Goal: Task Accomplishment & Management: Complete application form

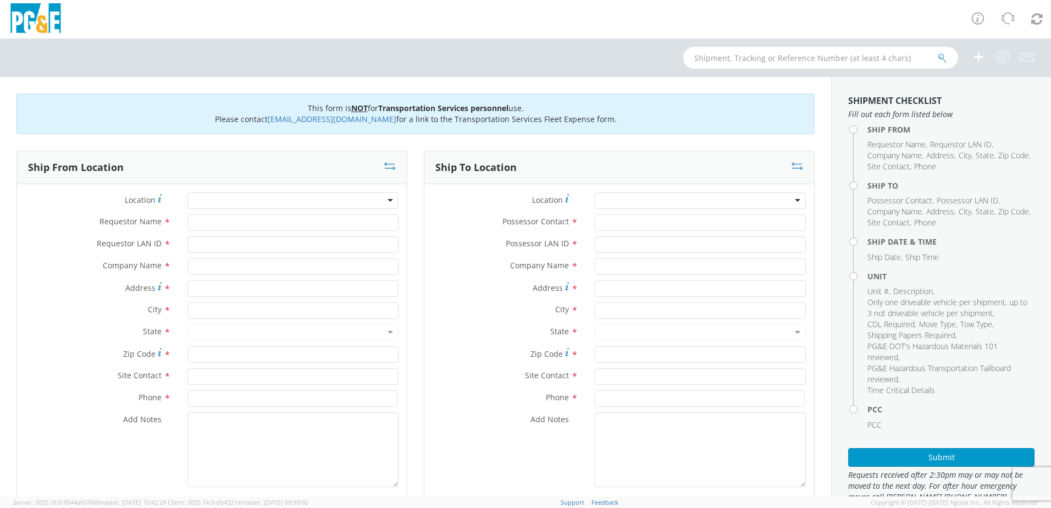
click at [233, 194] on div at bounding box center [292, 200] width 211 height 16
type input "m"
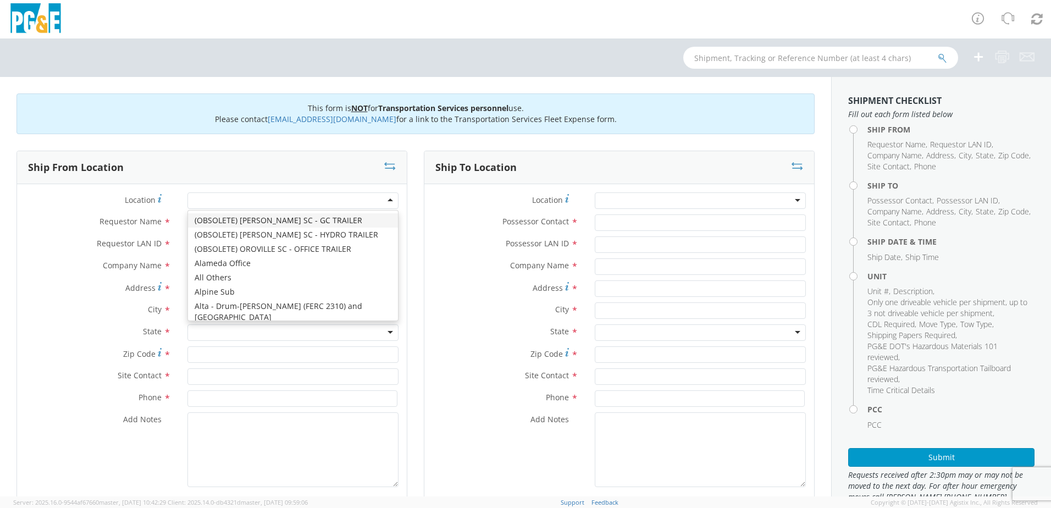
click at [217, 200] on div at bounding box center [292, 200] width 211 height 16
type input "mon"
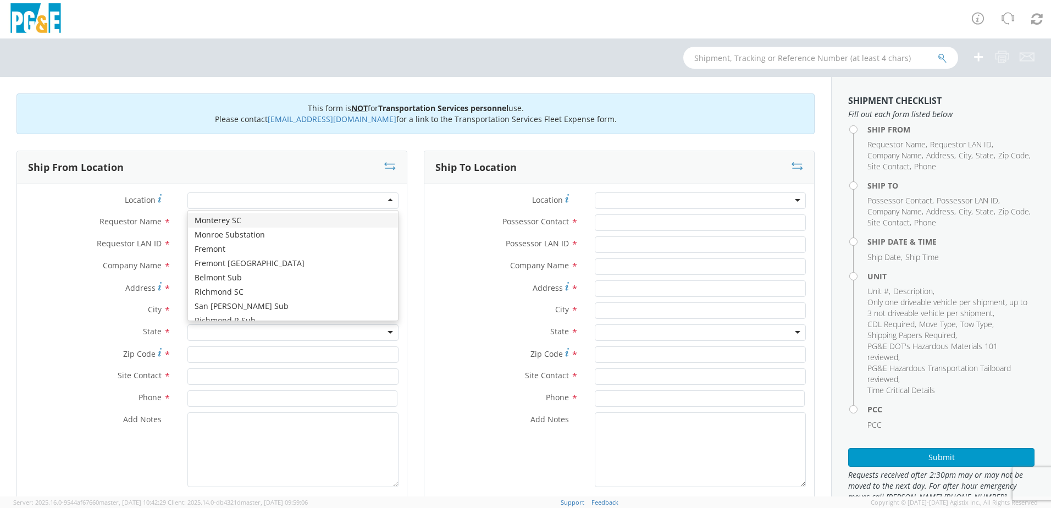
type input "PG&E"
type input "[STREET_ADDRESS]"
type input "Monterey"
type input "93940"
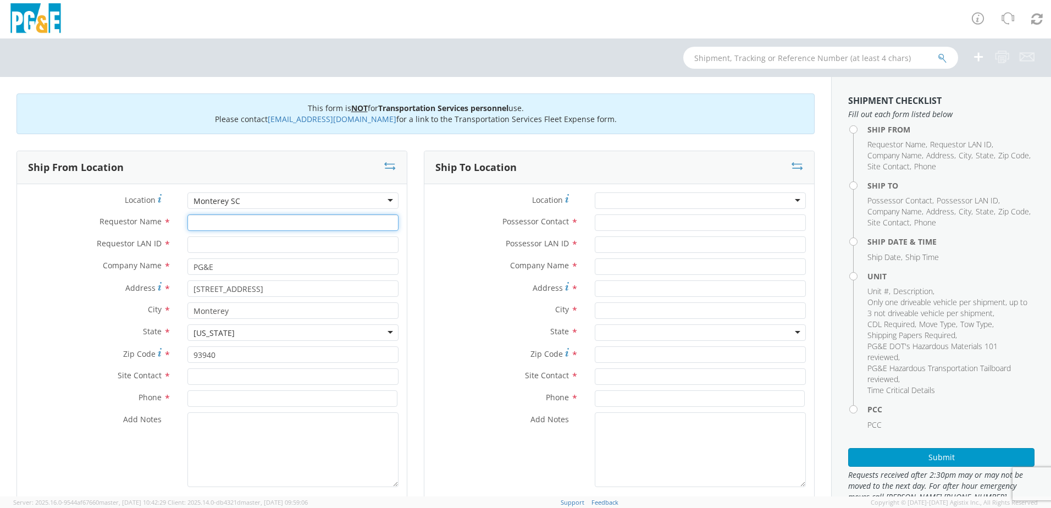
click at [216, 222] on input "Requestor Name *" at bounding box center [292, 222] width 211 height 16
type input "j"
type input "d"
type input "[PERSON_NAME]"
type input "D8LH"
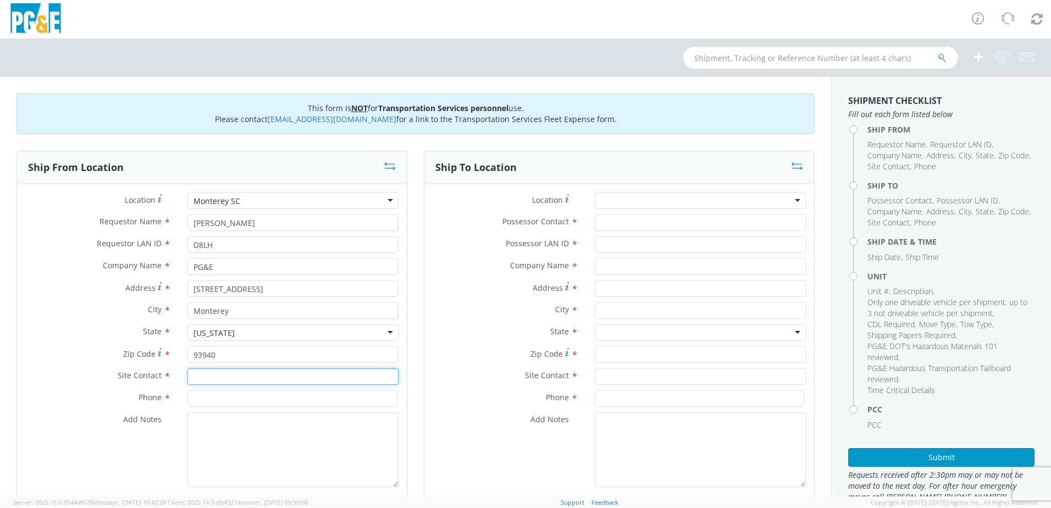
click at [255, 377] on input "text" at bounding box center [292, 376] width 211 height 16
type input "[PERSON_NAME]"
type input "[PHONE_NUMBER]"
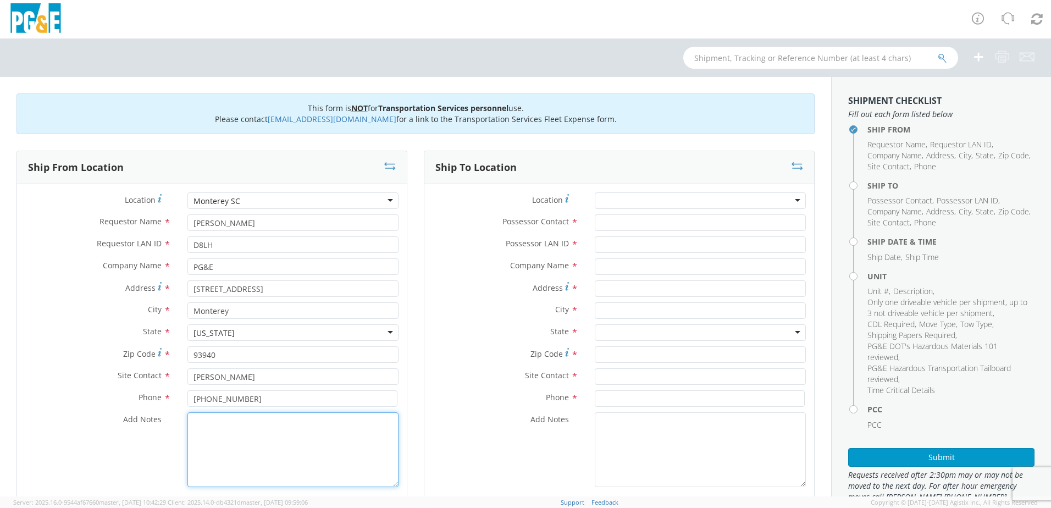
paste textarea "ALREADY MOVED BY [PERSON_NAME]; PM"
type textarea "ALREADY MOVED BY [PERSON_NAME]; PM 35662457"
click at [595, 227] on input "Possessor Contact *" at bounding box center [700, 222] width 211 height 16
type input "[PERSON_NAME]"
type input "D8LH"
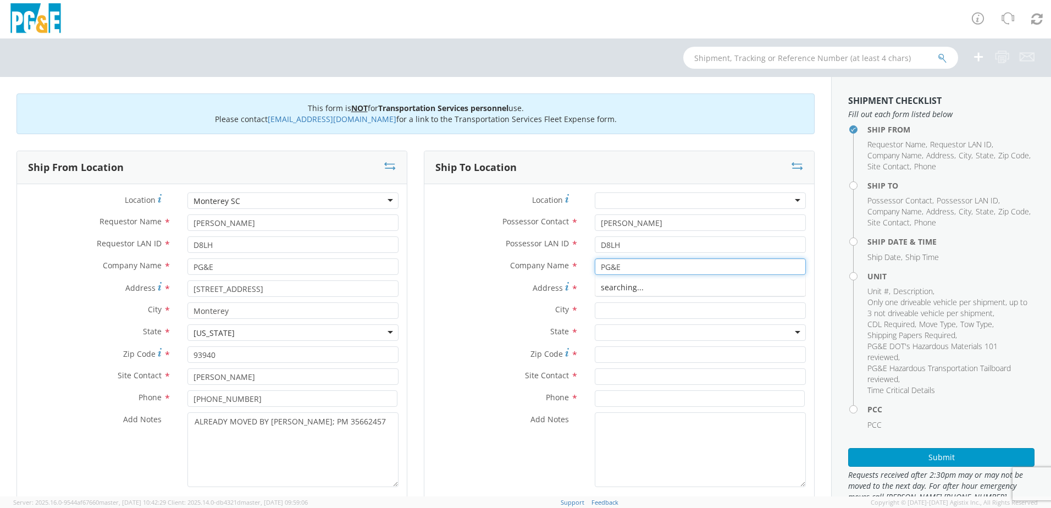
type input "PG&E"
click at [508, 273] on div "Company Name * PG&E searching..." at bounding box center [619, 266] width 390 height 16
click at [605, 280] on div "Company Name * PG&E PG&E PG&E - ( [GEOGRAPHIC_DATA] [GEOGRAPHIC_DATA] ) [STREET…" at bounding box center [619, 269] width 390 height 22
click at [607, 286] on input "Address *" at bounding box center [700, 288] width 211 height 16
type input "AIRPORT X AVIATION"
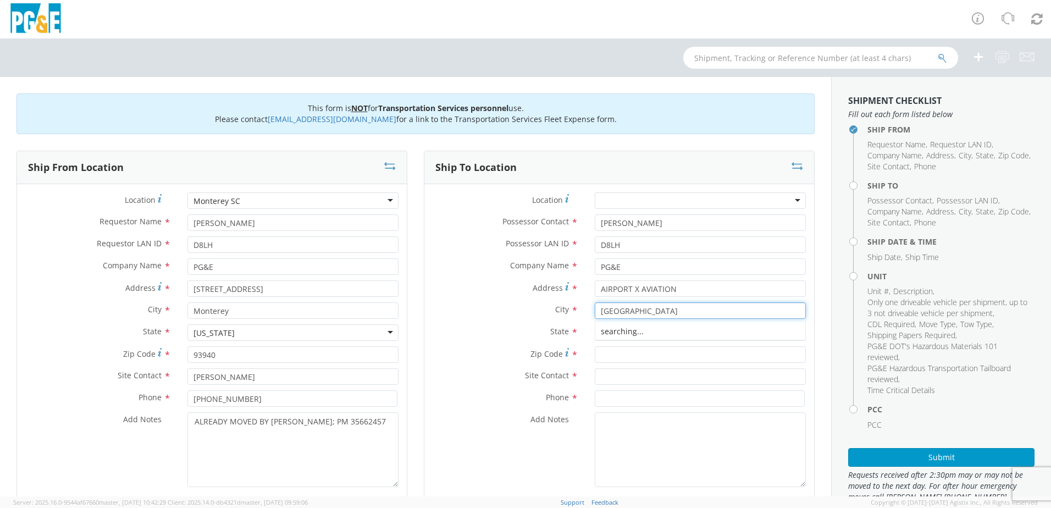
type input "[GEOGRAPHIC_DATA]"
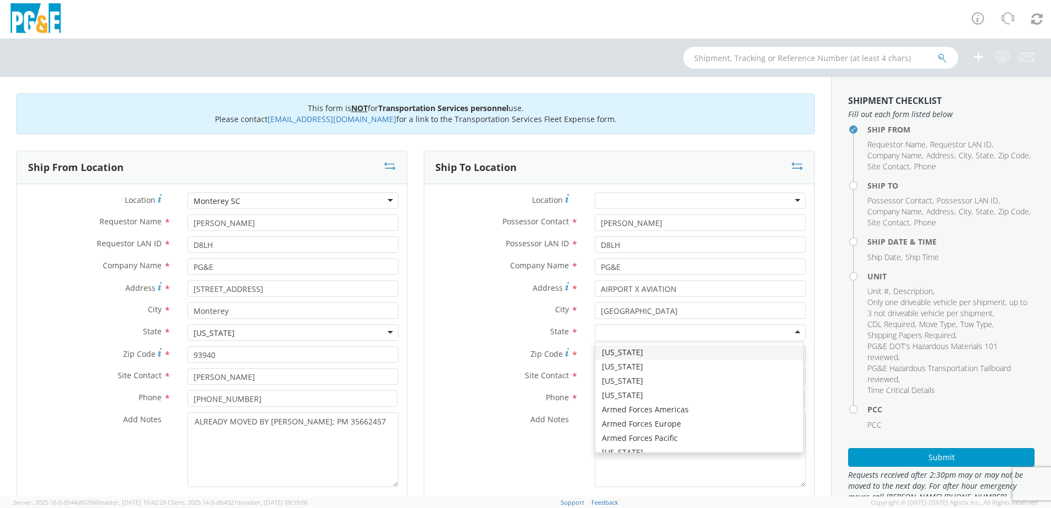
type input "C"
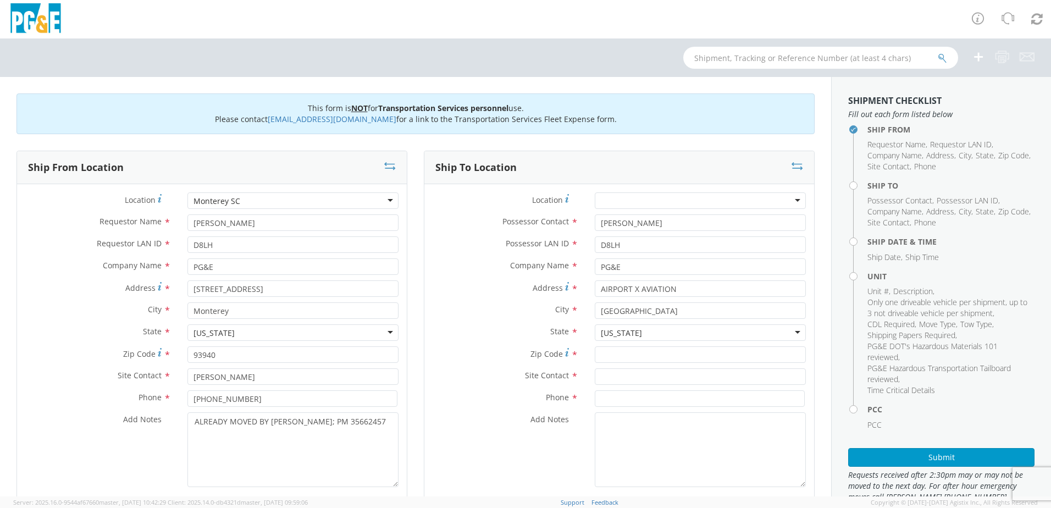
drag, startPoint x: 630, startPoint y: 371, endPoint x: 591, endPoint y: 367, distance: 39.2
click at [537, 361] on label "Zip Code *" at bounding box center [505, 353] width 162 height 15
click at [595, 361] on input "Zip Code *" at bounding box center [700, 354] width 211 height 16
click at [615, 351] on input "Zip Code *" at bounding box center [700, 354] width 211 height 16
type input "93940"
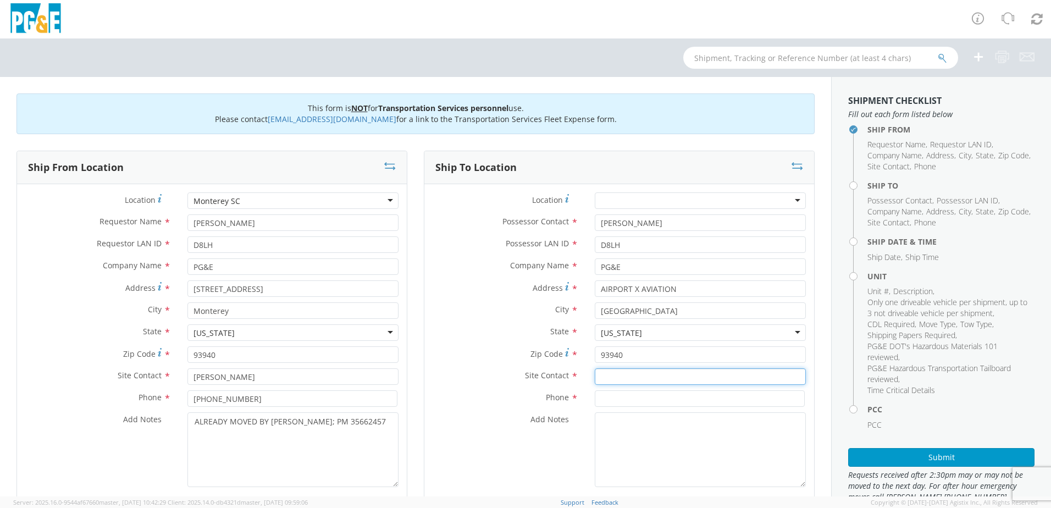
click at [598, 382] on input "text" at bounding box center [700, 376] width 211 height 16
type input "[PERSON_NAME]"
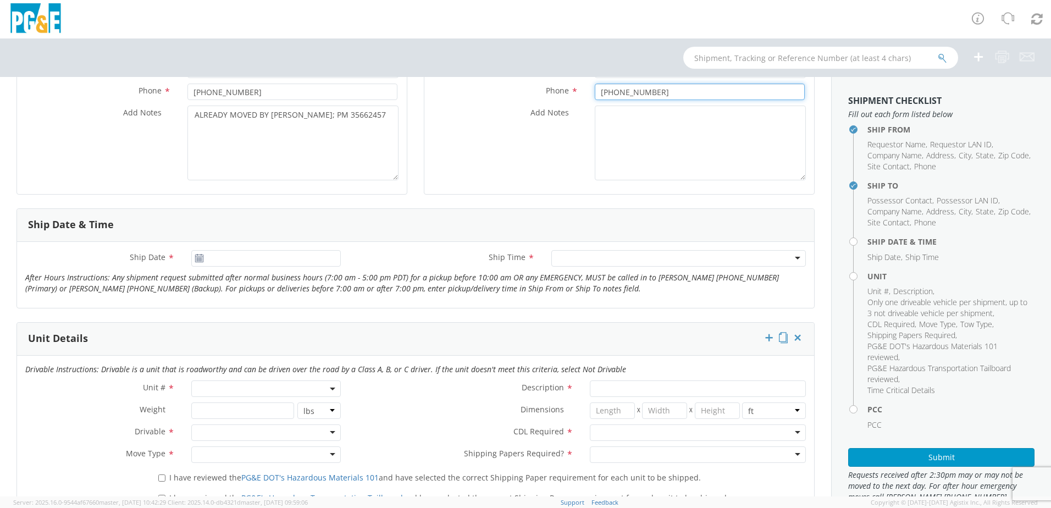
scroll to position [330, 0]
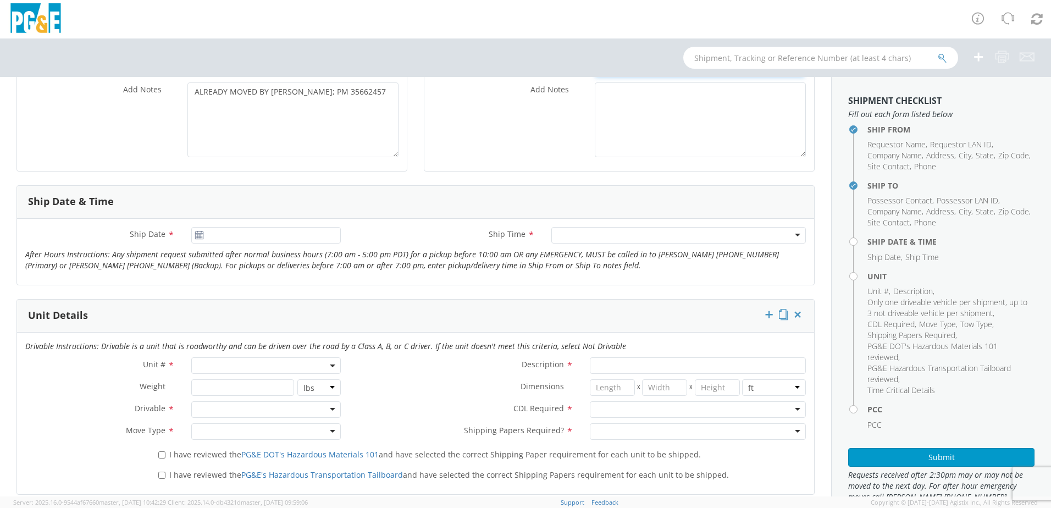
type input "[PHONE_NUMBER]"
click at [233, 244] on div "Ship Date *" at bounding box center [183, 238] width 332 height 22
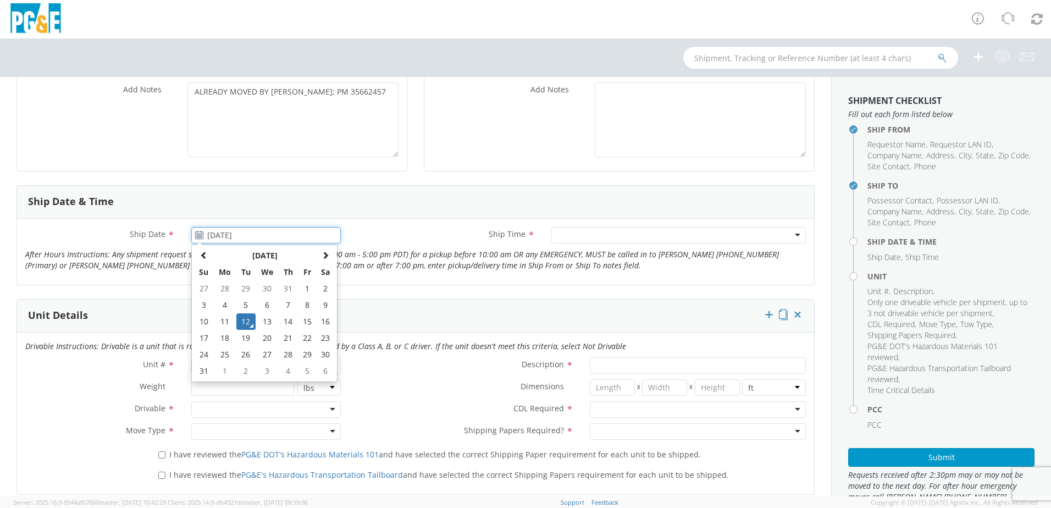
click at [233, 238] on input "[DATE]" at bounding box center [266, 235] width 150 height 16
click at [224, 323] on td "11" at bounding box center [224, 321] width 23 height 16
type input "[DATE]"
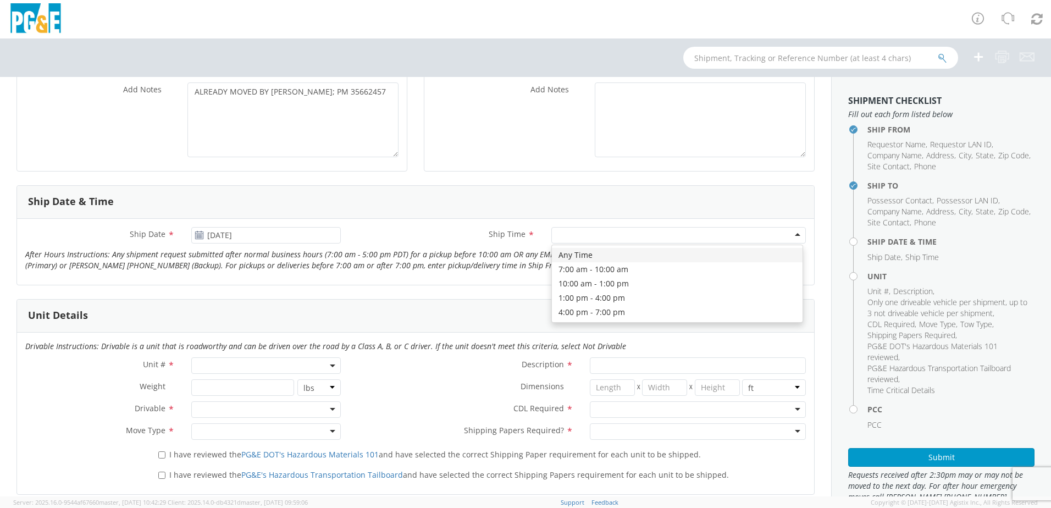
click at [582, 242] on div at bounding box center [678, 235] width 255 height 16
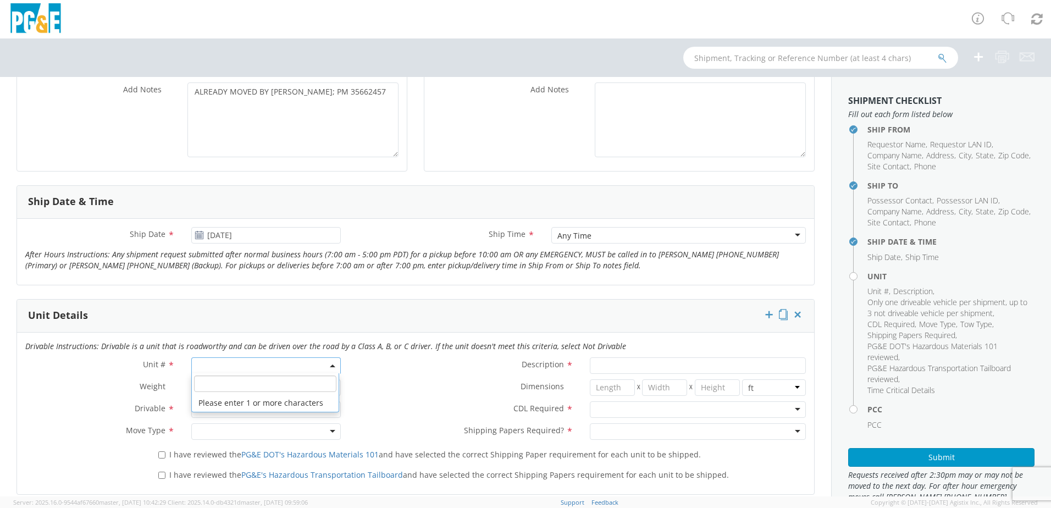
click at [199, 372] on span at bounding box center [266, 365] width 150 height 16
click at [230, 385] on input "search" at bounding box center [265, 384] width 142 height 16
type input "OTHER"
select select "Other"
select select "? undefined:undefined ?"
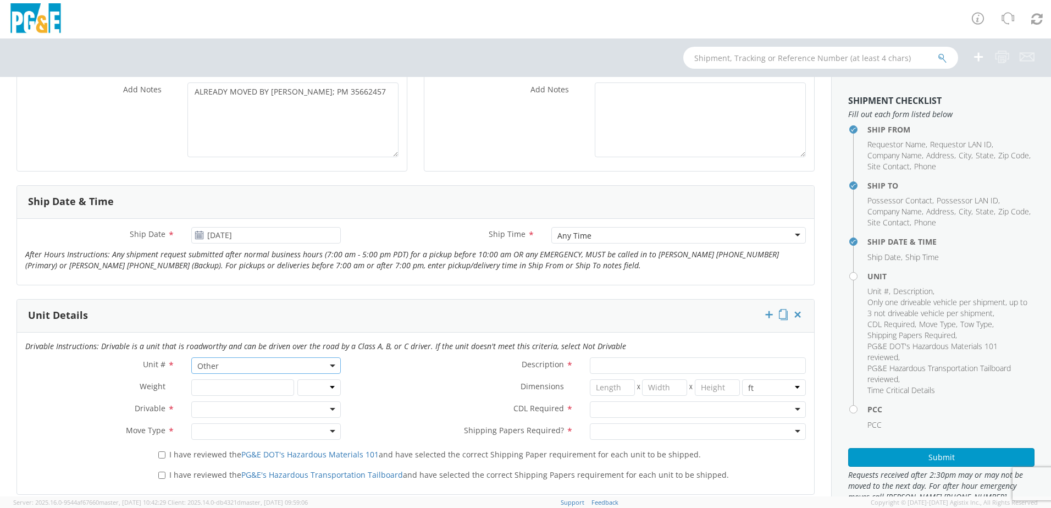
click at [207, 408] on div at bounding box center [266, 409] width 150 height 16
click at [218, 432] on div at bounding box center [266, 431] width 150 height 16
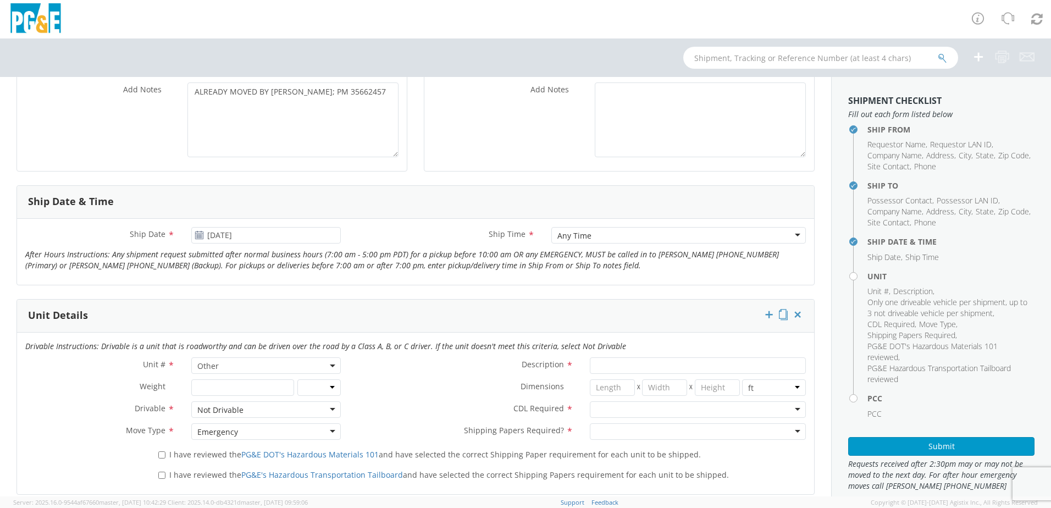
click at [179, 455] on span "I have reviewed the PG&E DOT's Hazardous Materials 101 and have selected the co…" at bounding box center [435, 454] width 532 height 10
click at [165, 455] on input "I have reviewed the PG&E DOT's Hazardous Materials 101 and have selected the co…" at bounding box center [161, 454] width 7 height 7
checkbox input "true"
drag, startPoint x: 181, startPoint y: 473, endPoint x: 321, endPoint y: 430, distance: 146.5
click at [181, 473] on span "I have reviewed the PG&E's Hazardous Transportation Tailboard and have selected…" at bounding box center [449, 475] width 560 height 10
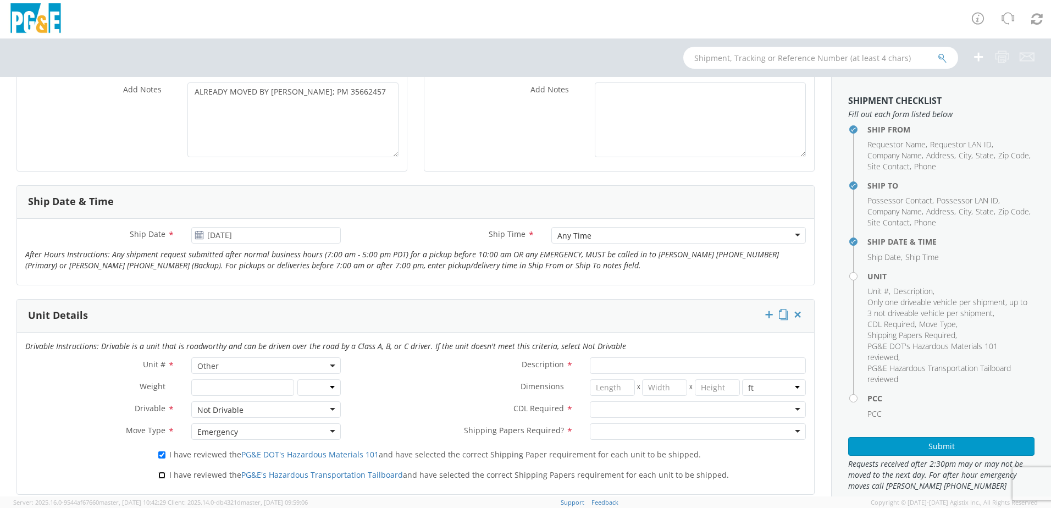
click at [165, 473] on input "I have reviewed the PG&E's Hazardous Transportation Tailboard and have selected…" at bounding box center [161, 475] width 7 height 7
checkbox input "true"
click at [636, 363] on input "Description *" at bounding box center [698, 365] width 216 height 16
type input "[PERSON_NAME] TRACK MACHINE"
click at [619, 411] on div at bounding box center [698, 409] width 216 height 16
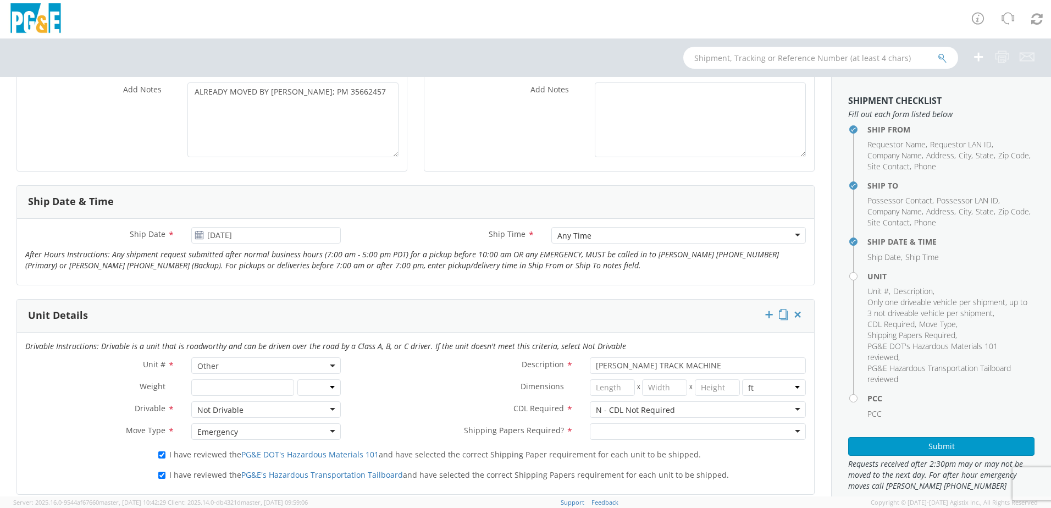
click at [590, 430] on div at bounding box center [698, 431] width 216 height 16
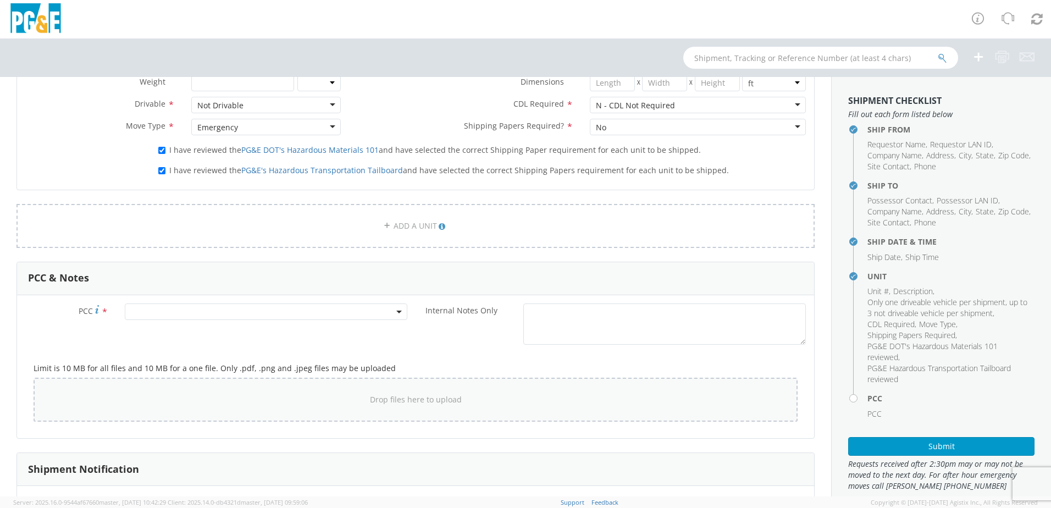
scroll to position [660, 0]
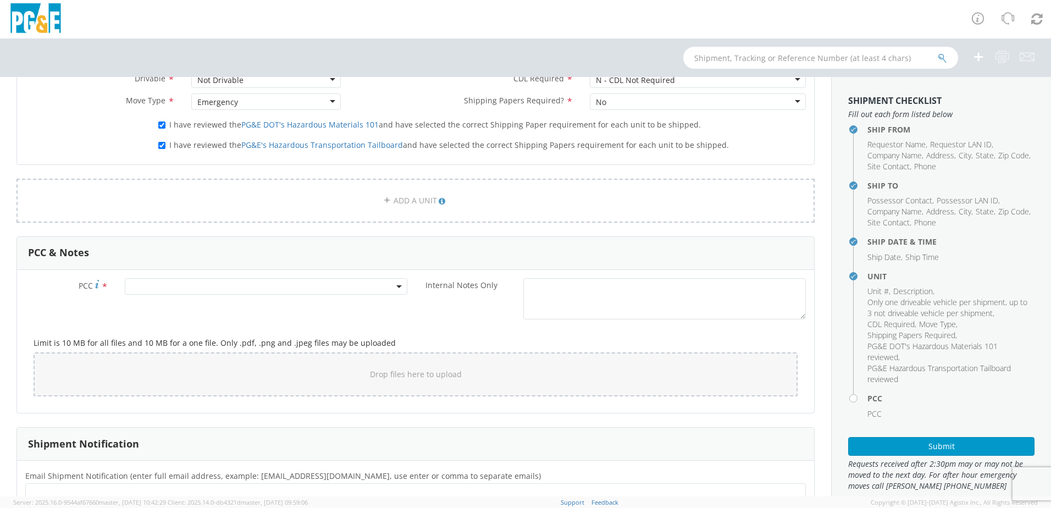
click at [143, 290] on span at bounding box center [266, 286] width 283 height 16
click at [156, 305] on input "number" at bounding box center [265, 304] width 274 height 16
click at [151, 303] on input "number" at bounding box center [265, 304] width 274 height 16
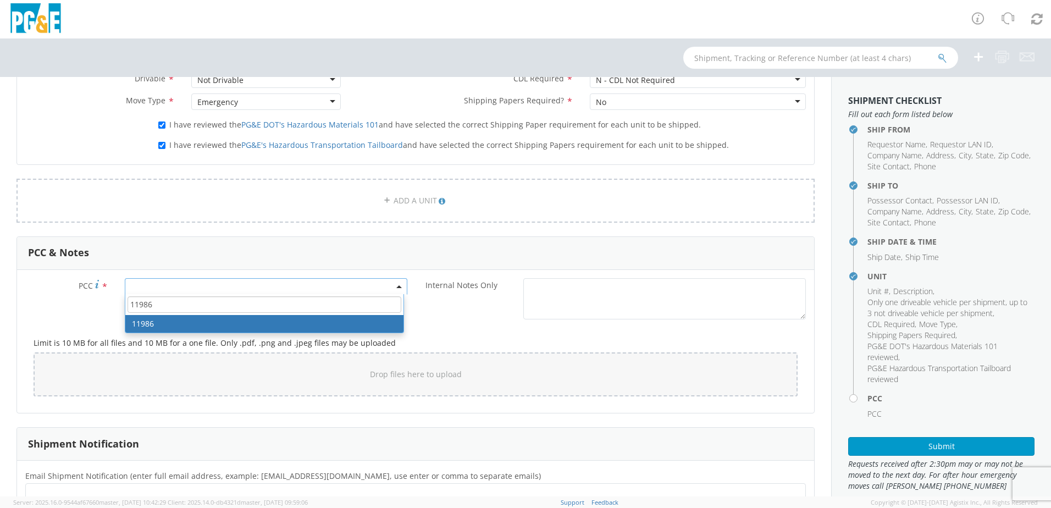
type input "11986"
select select "11986"
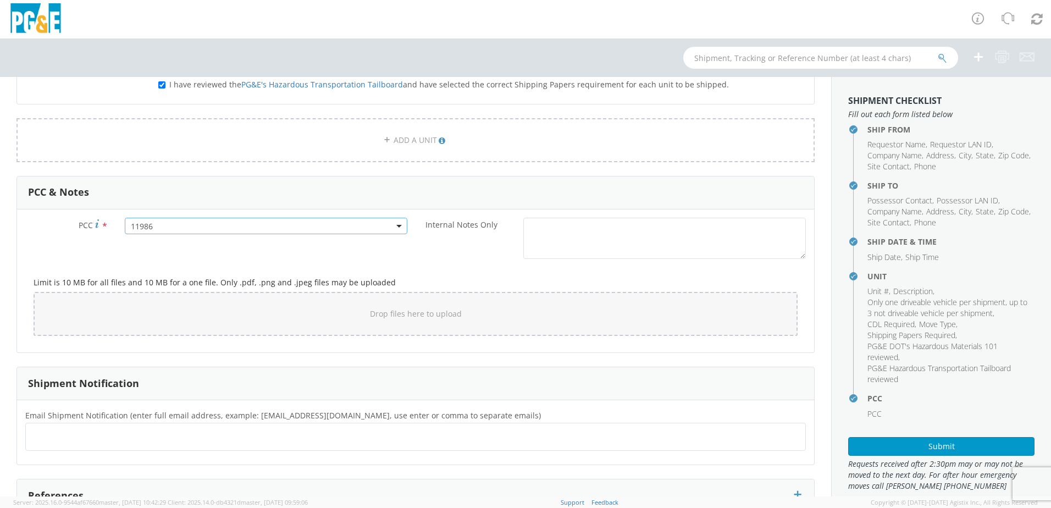
scroll to position [811, 0]
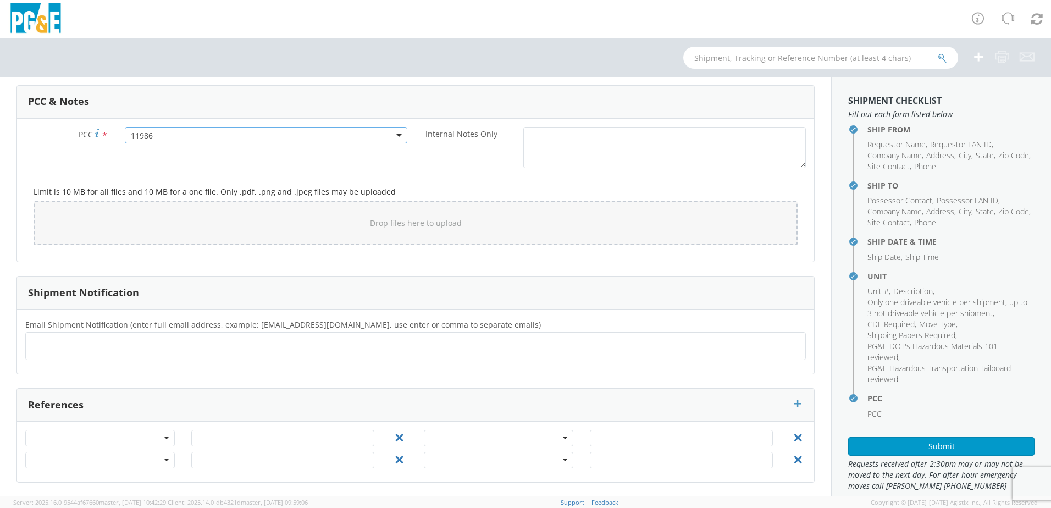
click at [104, 354] on ul at bounding box center [415, 346] width 771 height 18
type input "FFD2@PGE"
type input "C"
click at [83, 349] on button "×" at bounding box center [84, 346] width 7 height 13
type input "[EMAIL_ADDRESS][DOMAIN_NAME]"
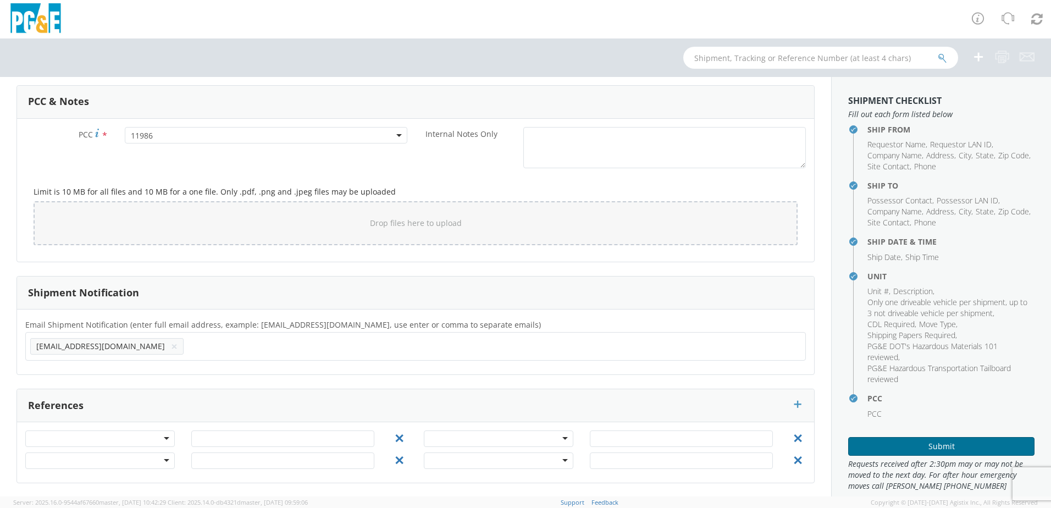
click at [918, 442] on button "Submit" at bounding box center [941, 446] width 186 height 19
